Goal: Task Accomplishment & Management: Manage account settings

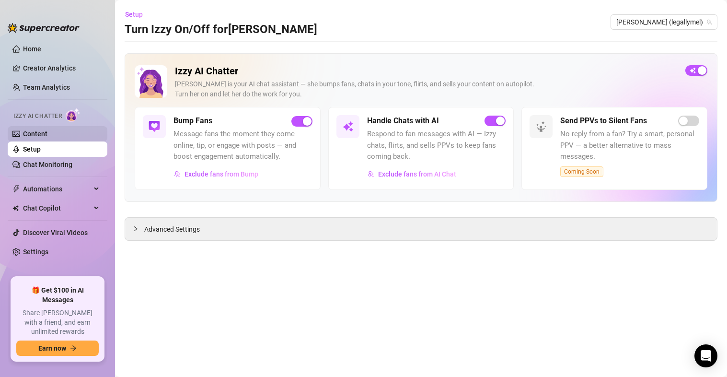
click at [47, 134] on link "Content" at bounding box center [35, 134] width 24 height 8
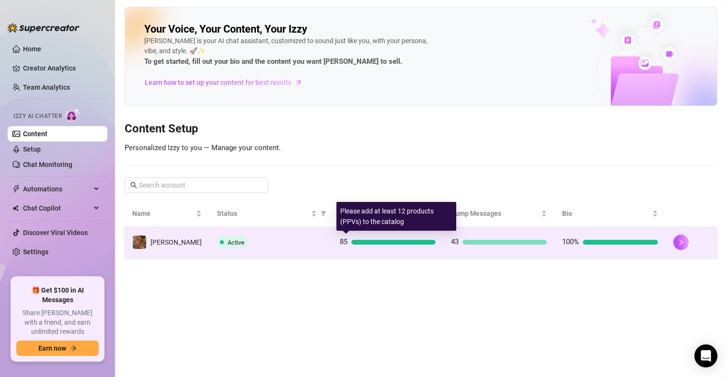
click at [390, 244] on div at bounding box center [394, 242] width 84 height 5
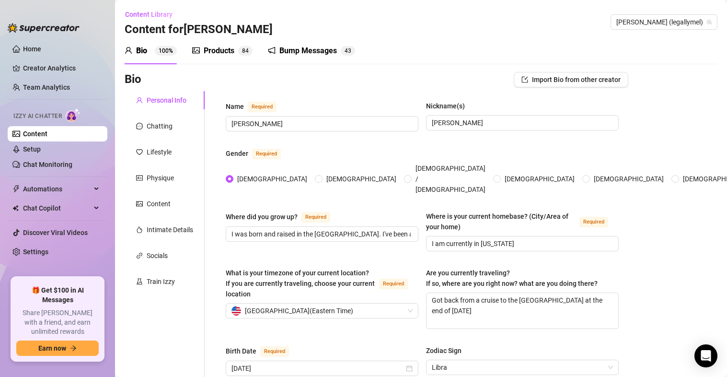
click at [229, 58] on div "Products 8 4" at bounding box center [222, 50] width 60 height 27
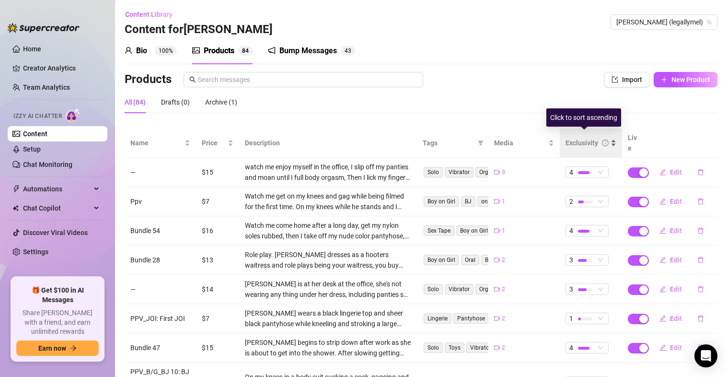
click at [610, 138] on div "Exclusivity" at bounding box center [591, 143] width 51 height 11
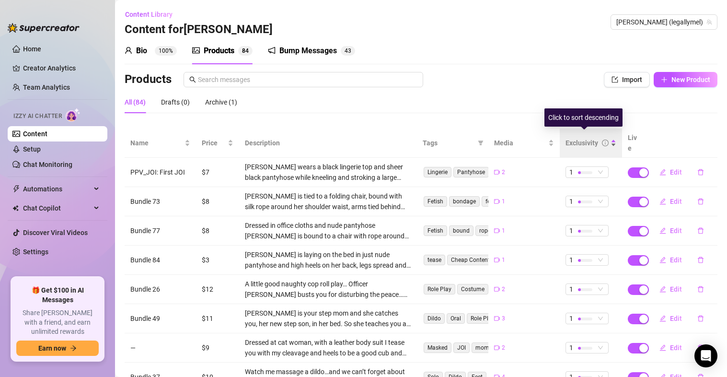
click at [610, 138] on div "Exclusivity" at bounding box center [591, 143] width 51 height 11
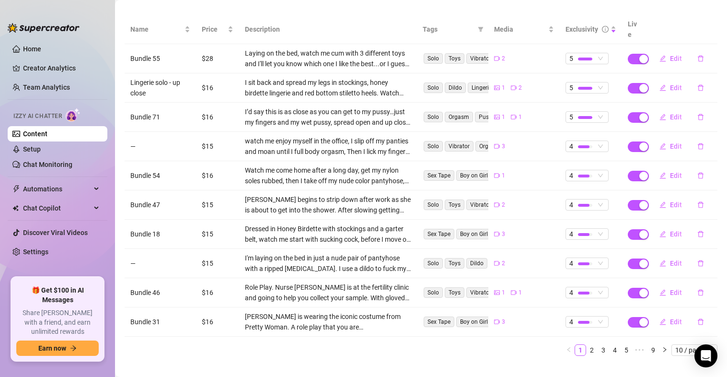
scroll to position [118, 0]
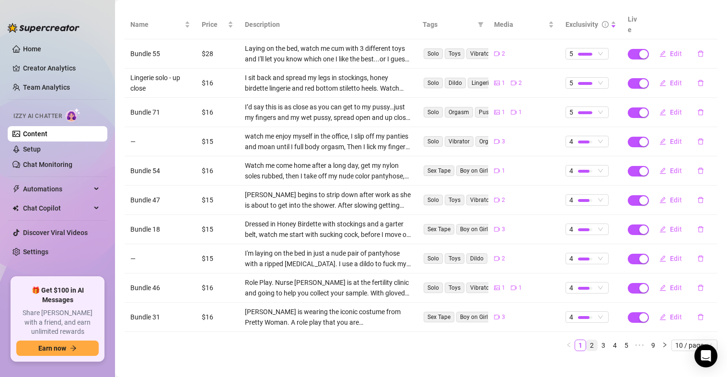
click at [587, 340] on link "2" at bounding box center [592, 345] width 11 height 11
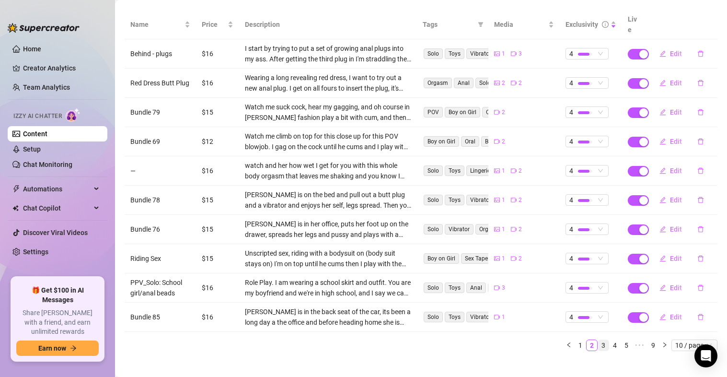
click at [598, 340] on link "3" at bounding box center [603, 345] width 11 height 11
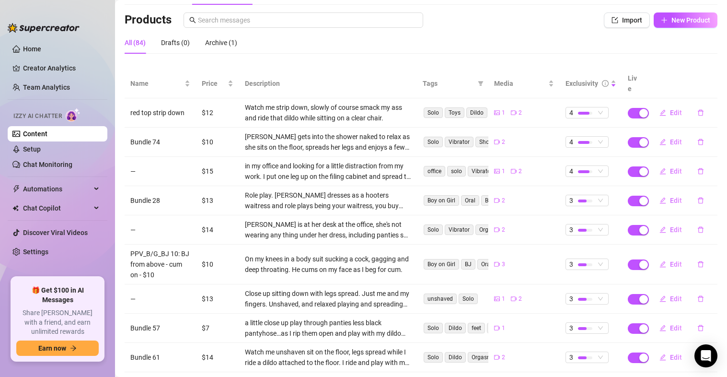
scroll to position [129, 0]
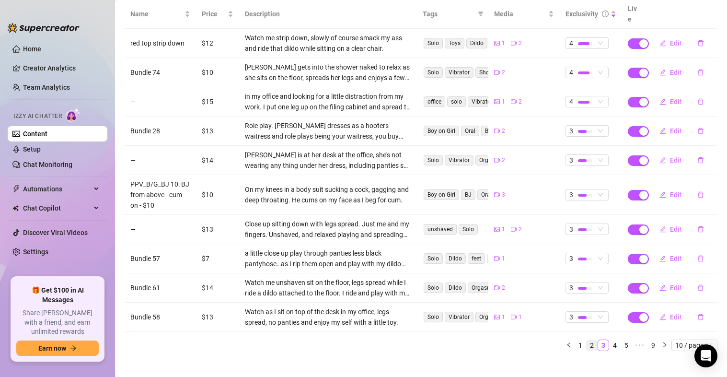
click at [587, 340] on link "2" at bounding box center [592, 345] width 11 height 11
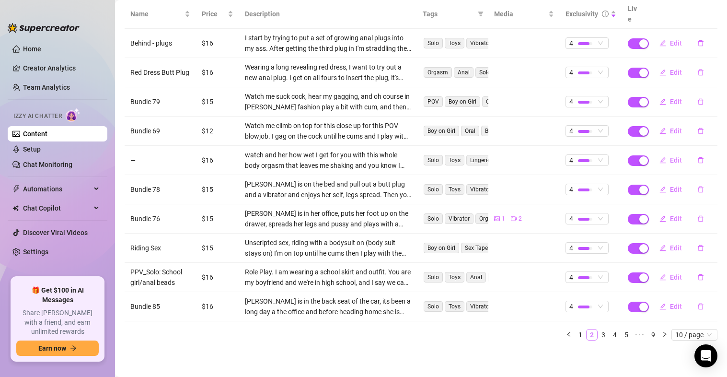
scroll to position [118, 0]
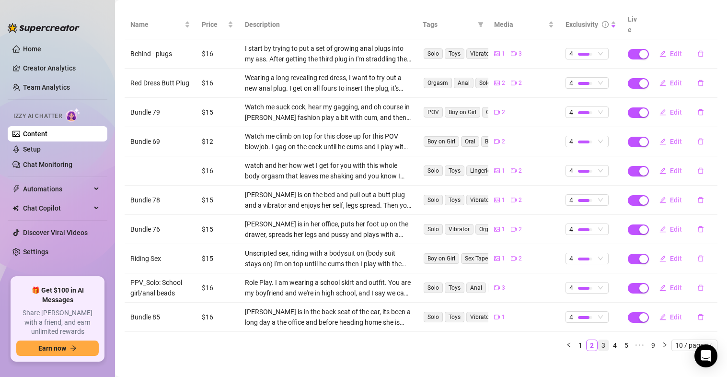
click at [598, 340] on link "3" at bounding box center [603, 345] width 11 height 11
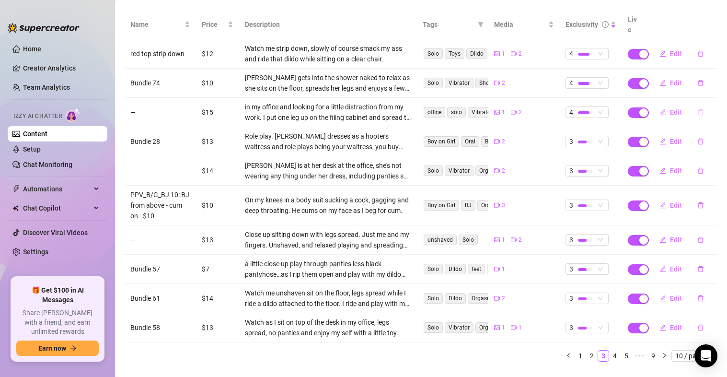
click at [698, 109] on icon "delete" at bounding box center [701, 112] width 6 height 6
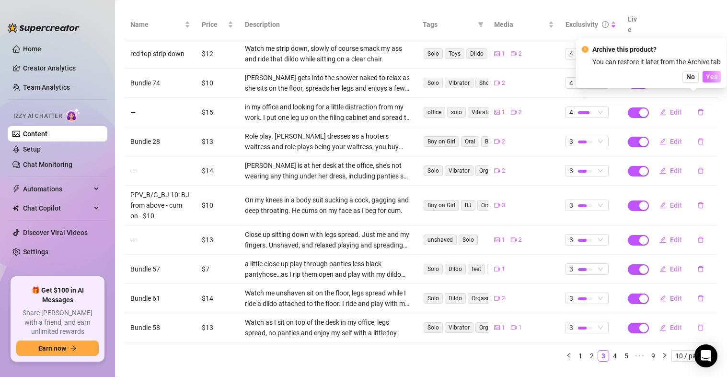
click at [715, 72] on button "Yes" at bounding box center [712, 77] width 18 height 12
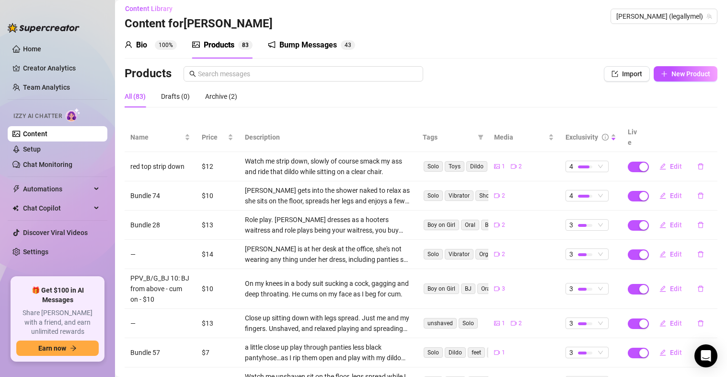
scroll to position [0, 0]
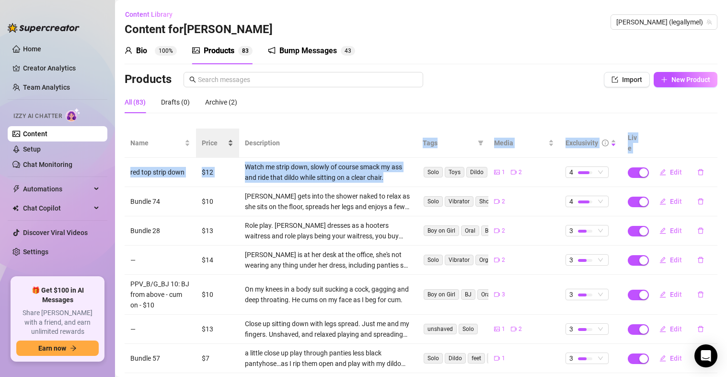
click at [237, 138] on table "Name Price Description Tags Media Exclusivity Live red top strip down $12 Watch…" at bounding box center [421, 295] width 593 height 332
click at [174, 115] on div "All (83) Drafts (0) Archive (2)" at bounding box center [421, 106] width 593 height 30
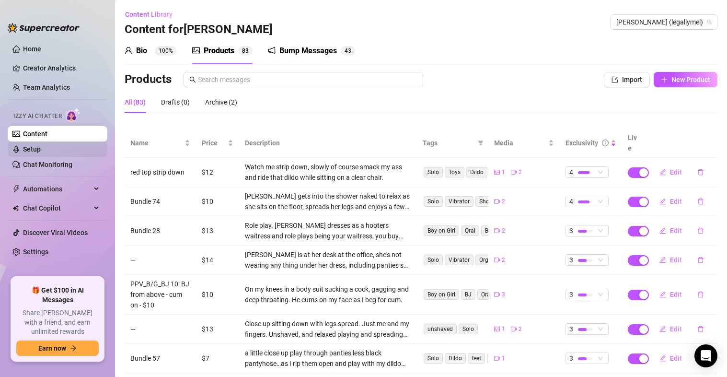
click at [41, 152] on link "Setup" at bounding box center [32, 149] width 18 height 8
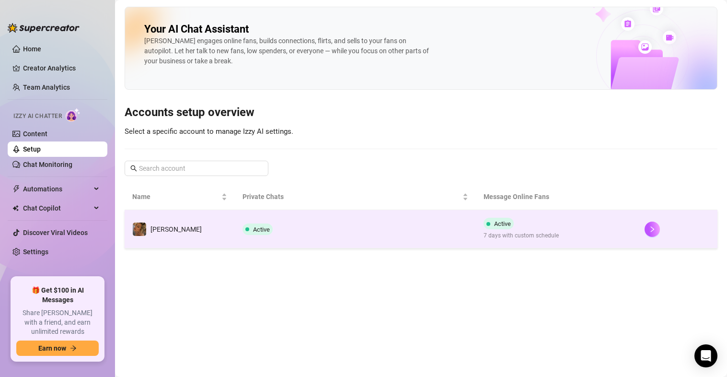
click at [523, 228] on div "Active 7 days with custom schedule" at bounding box center [521, 229] width 75 height 23
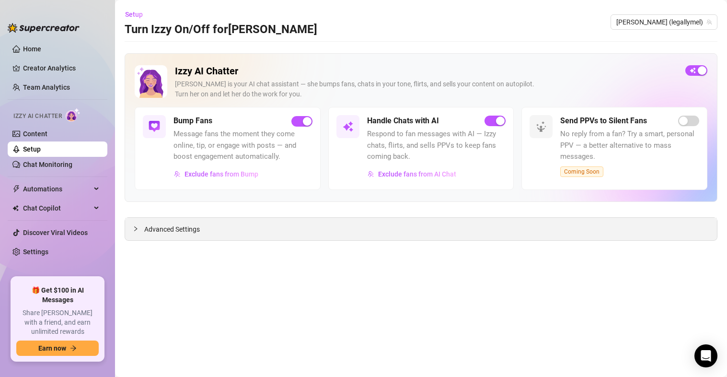
click at [195, 226] on span "Advanced Settings" at bounding box center [172, 229] width 56 height 11
